Goal: Task Accomplishment & Management: Manage account settings

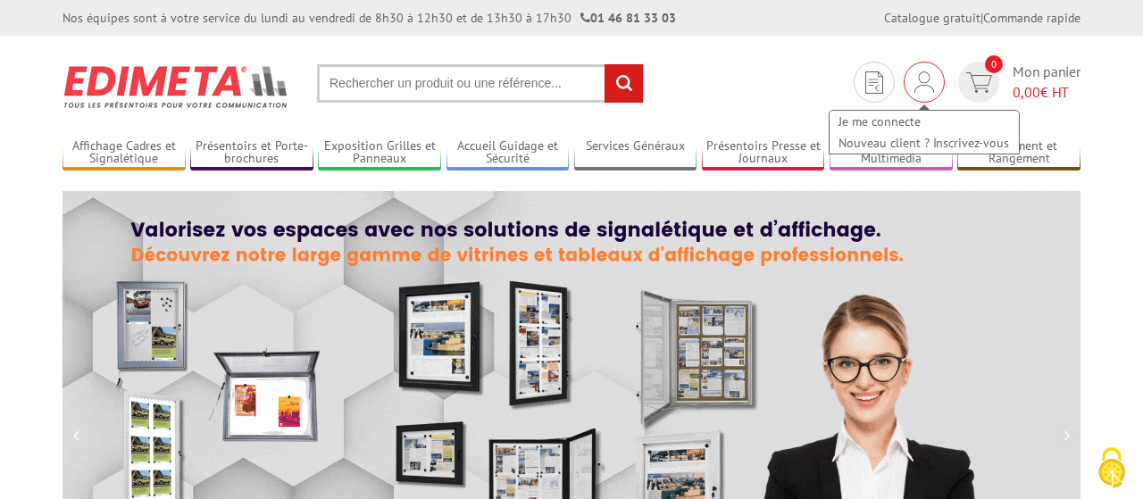
click at [921, 90] on img at bounding box center [924, 81] width 20 height 21
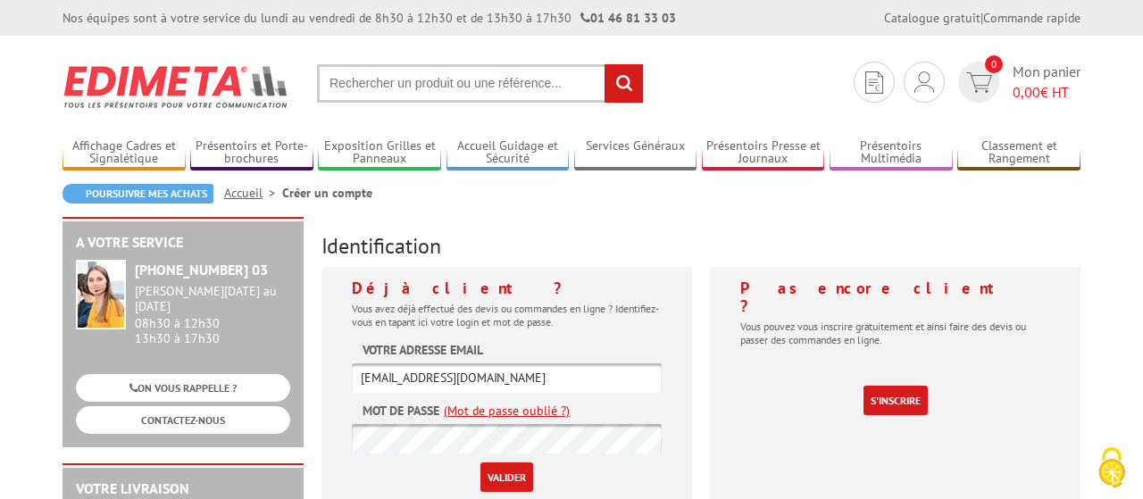
click at [506, 473] on input "Valider" at bounding box center [506, 477] width 53 height 29
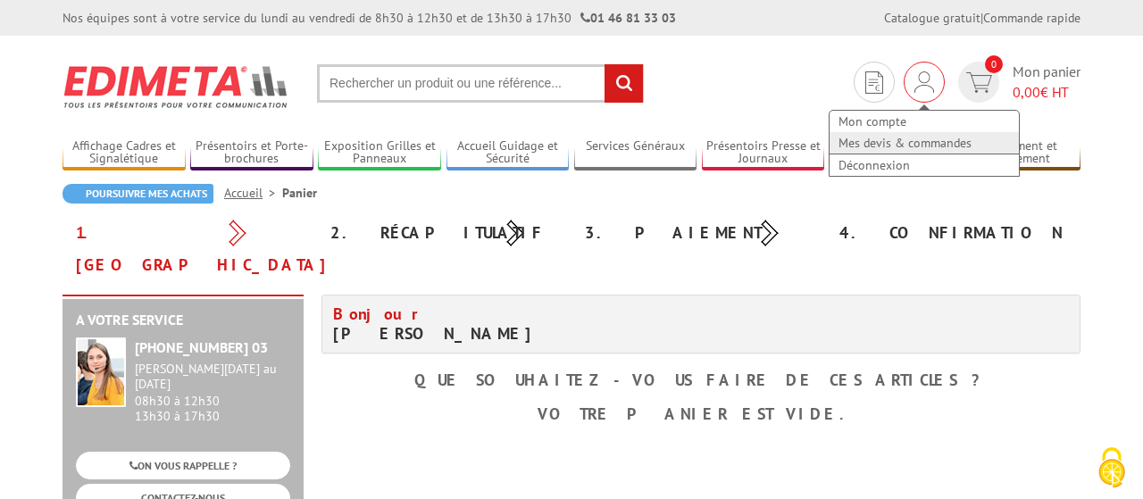
click at [888, 138] on link "Mes devis & commandes" at bounding box center [924, 142] width 189 height 21
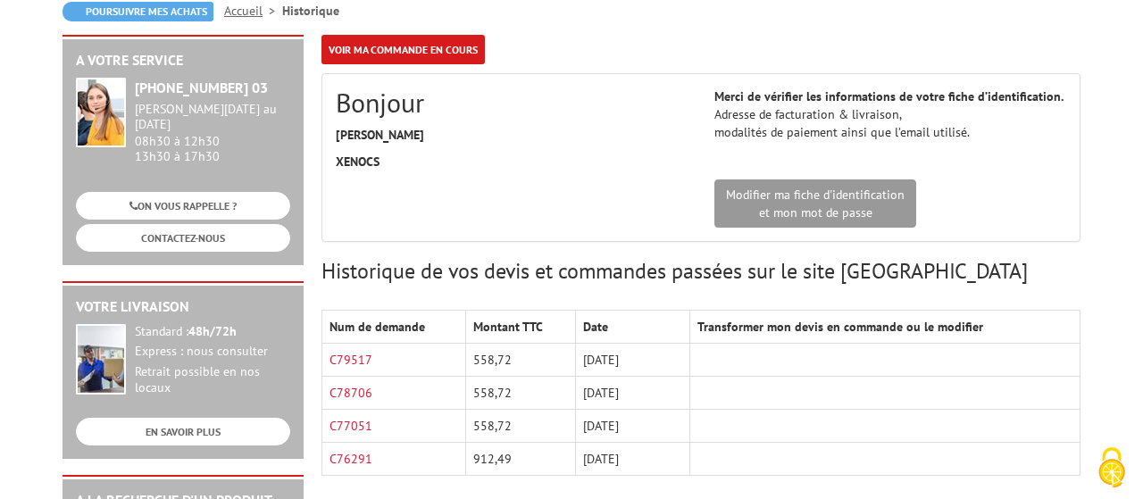
scroll to position [186, 0]
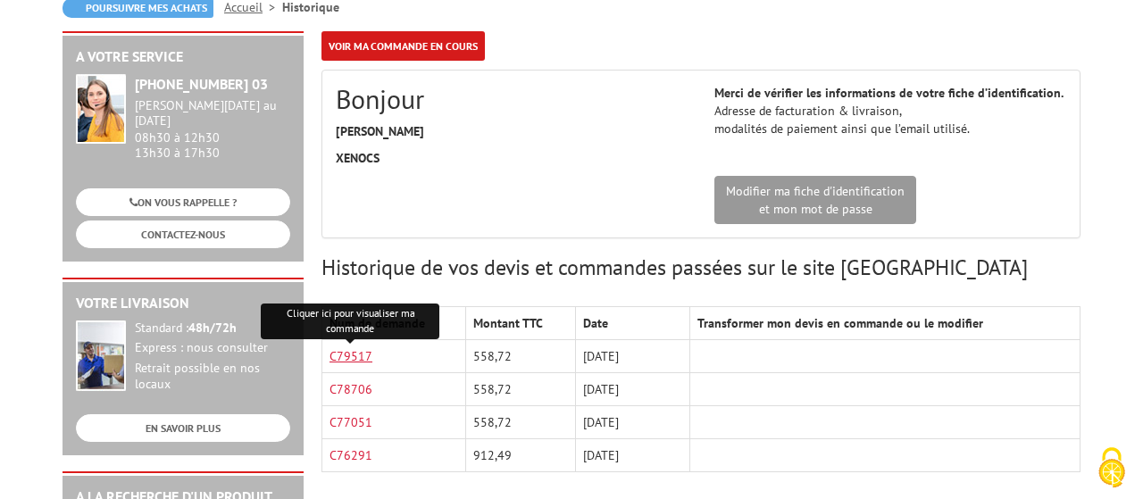
click at [355, 353] on link "C79517" at bounding box center [350, 356] width 43 height 16
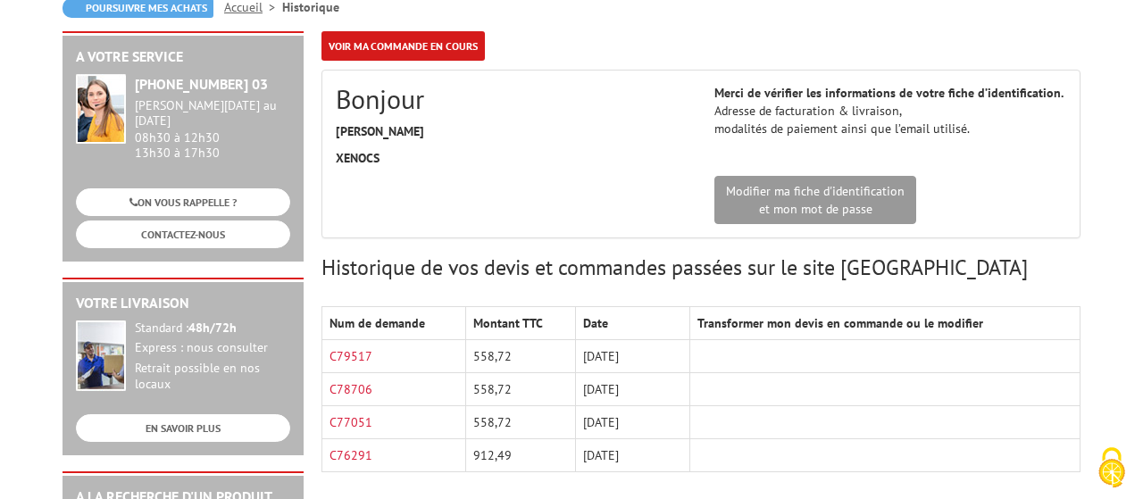
click at [519, 206] on div "Modifier ma fiche d'identification et mon mot de passe" at bounding box center [700, 200] width 757 height 48
